Goal: Navigation & Orientation: Find specific page/section

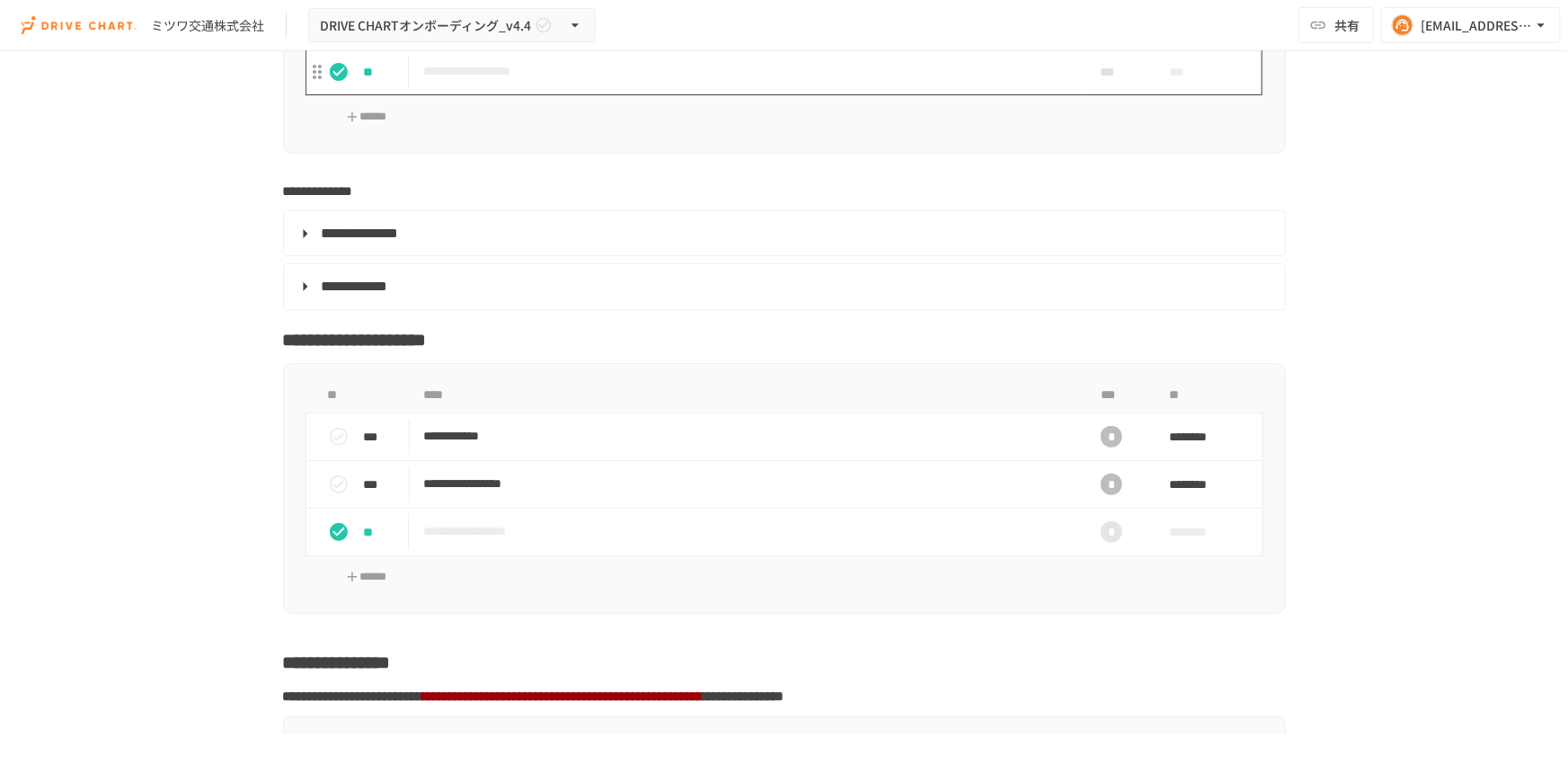
scroll to position [4167, 0]
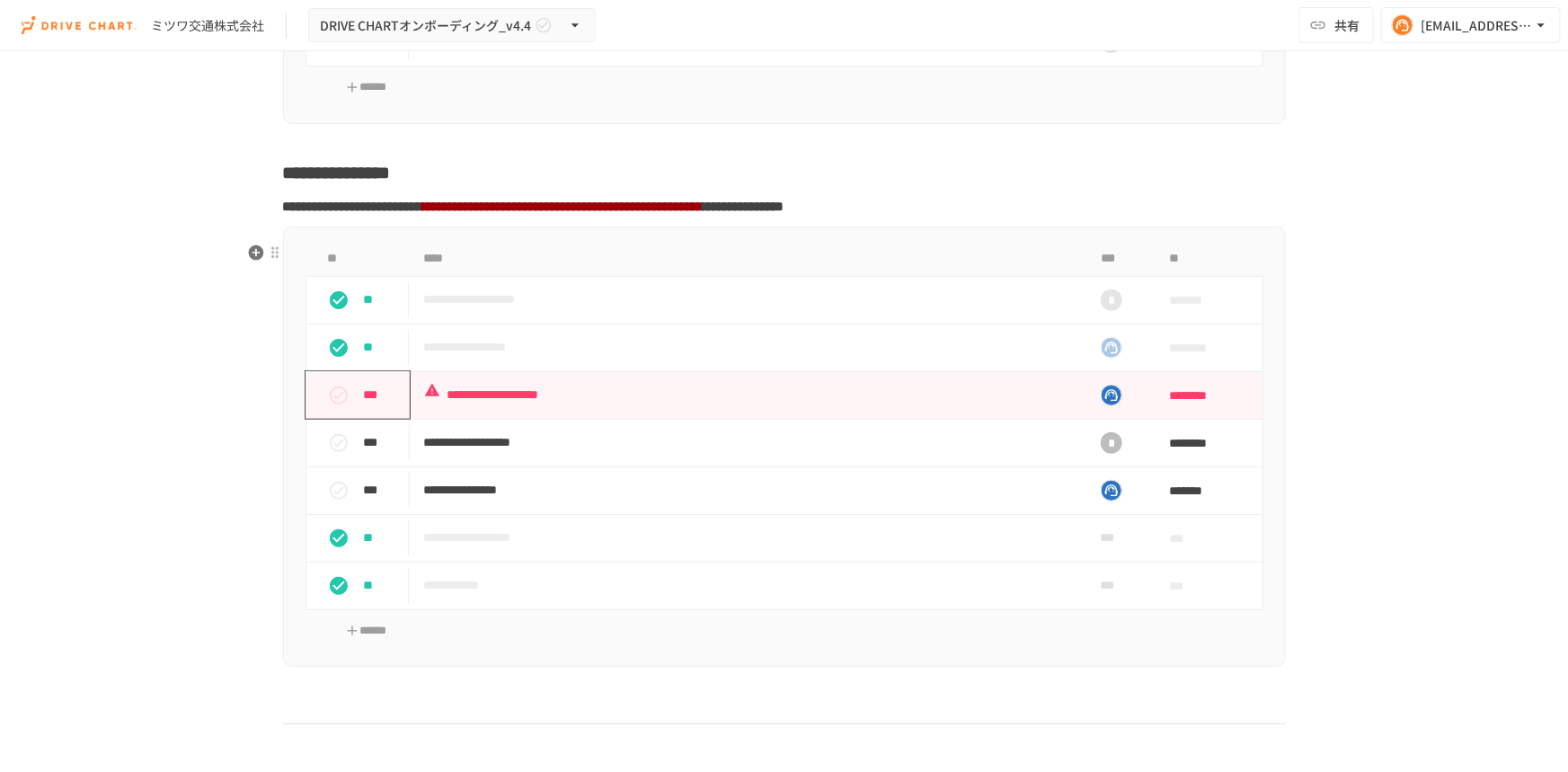
click at [354, 413] on div "***" at bounding box center [365, 395] width 89 height 36
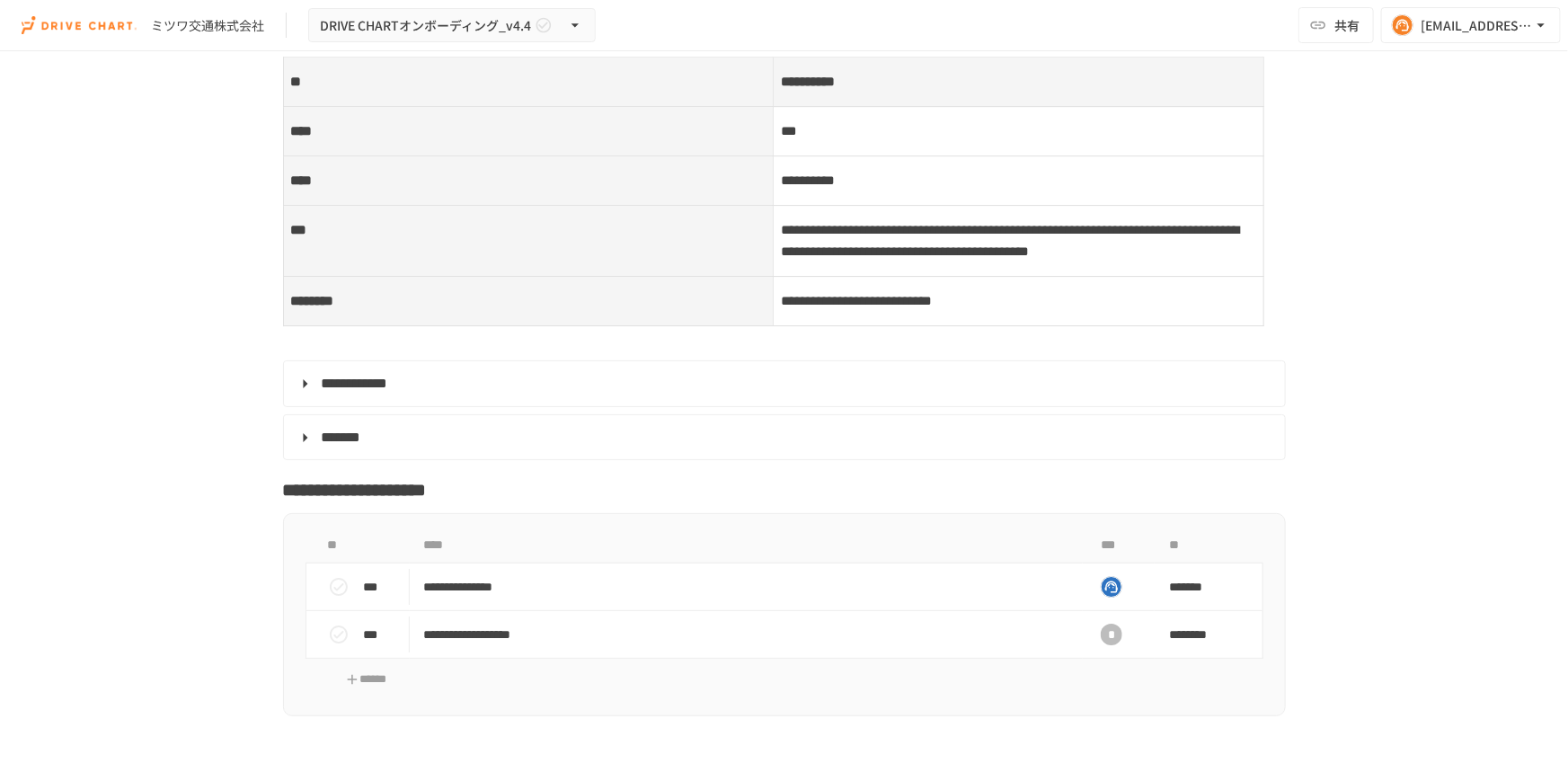
scroll to position [6620, 0]
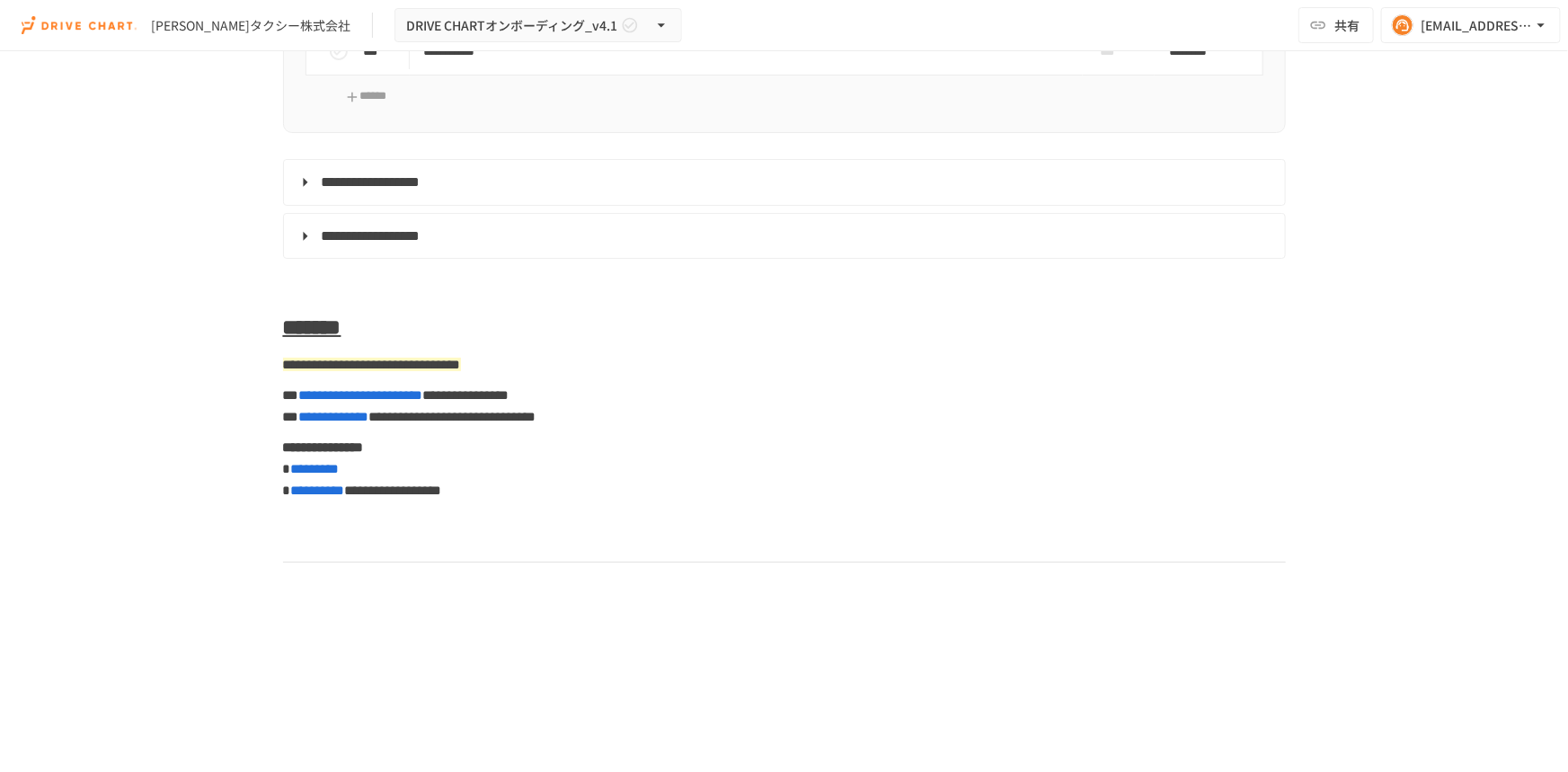
scroll to position [7846, 0]
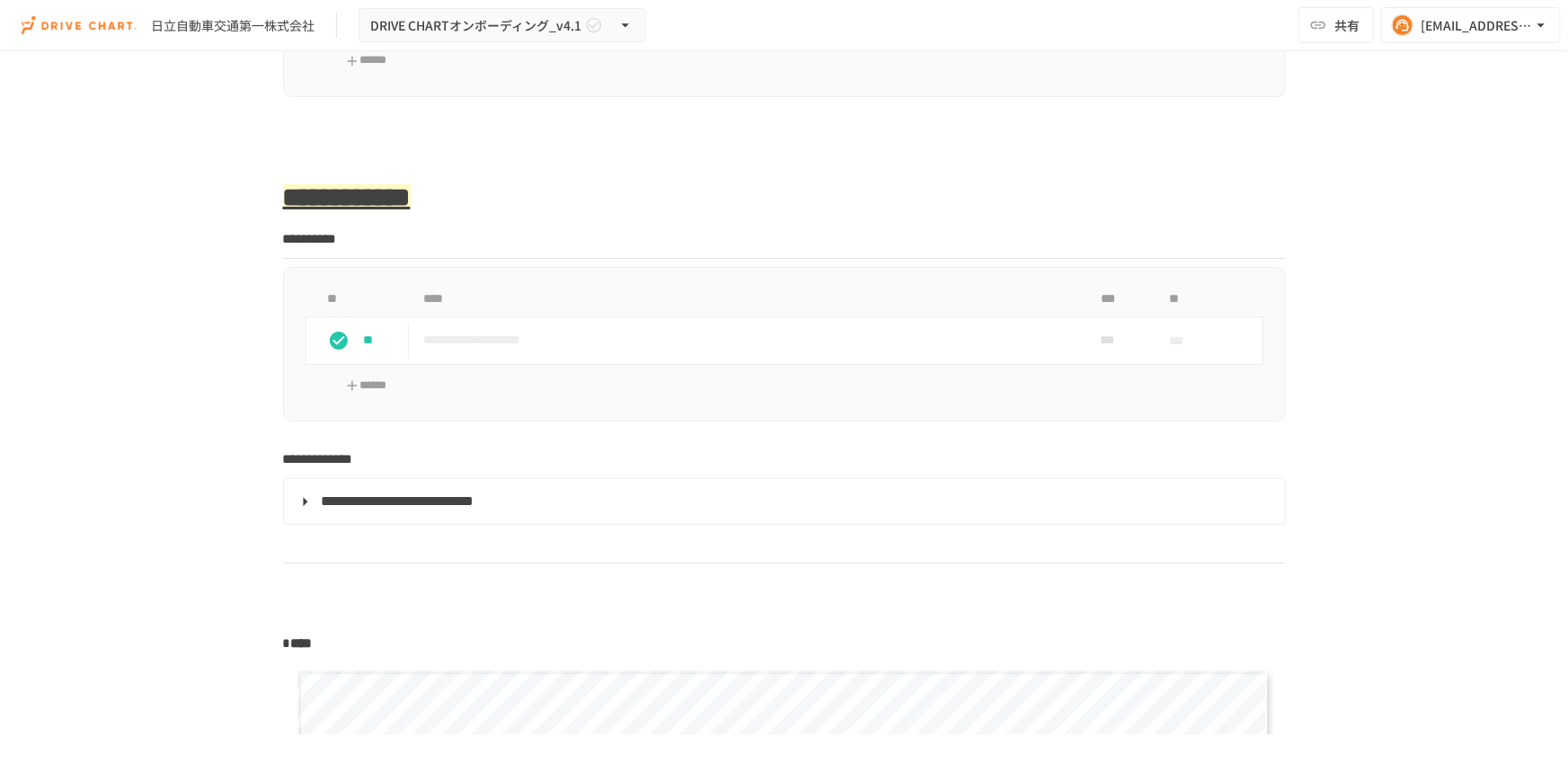
scroll to position [1417, 0]
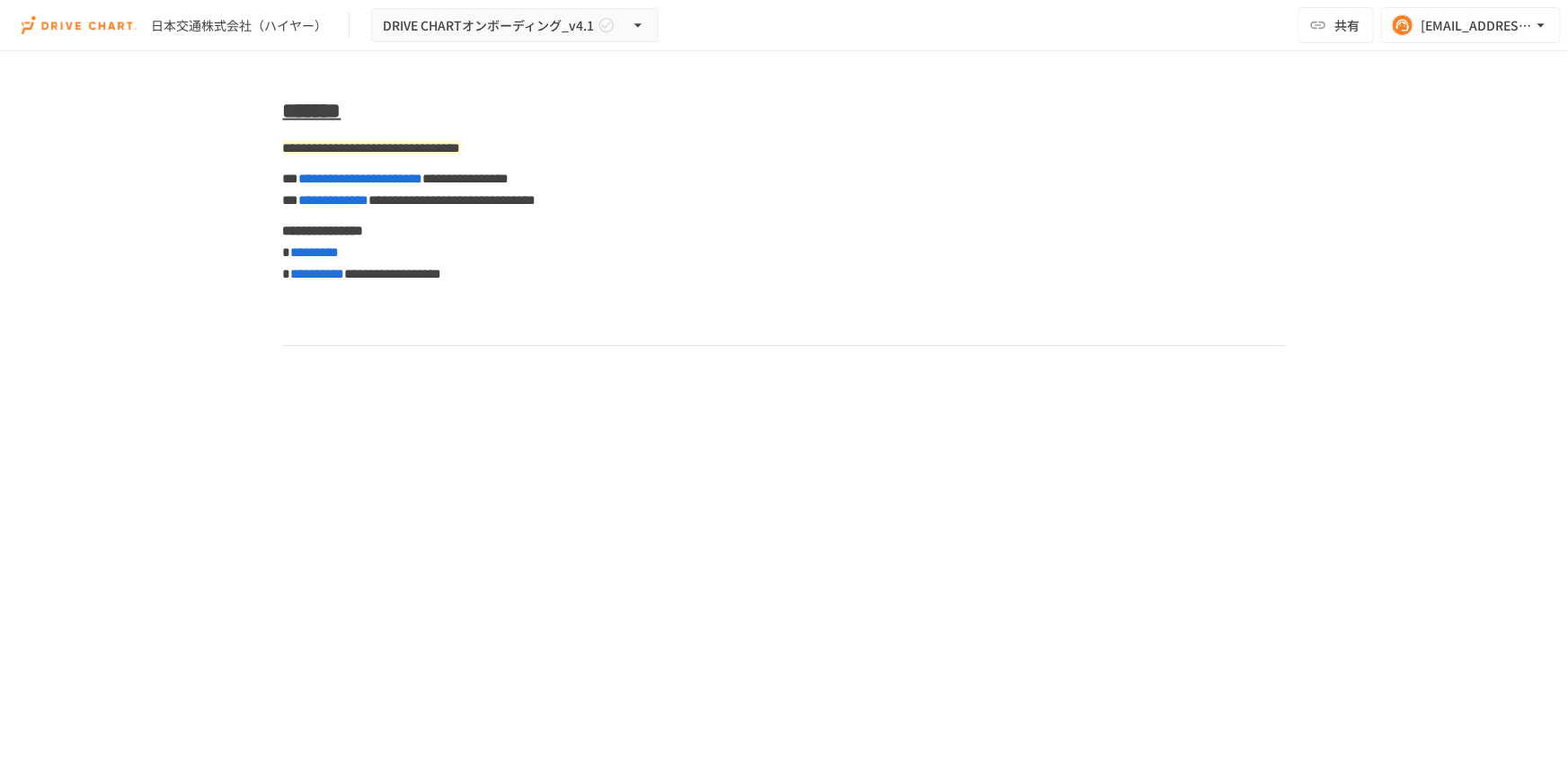
scroll to position [8500, 0]
